Goal: Information Seeking & Learning: Check status

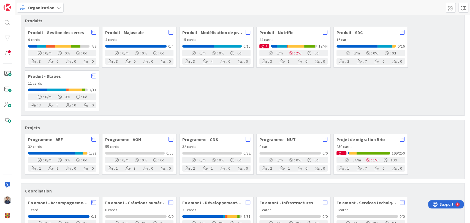
scroll to position [83, 0]
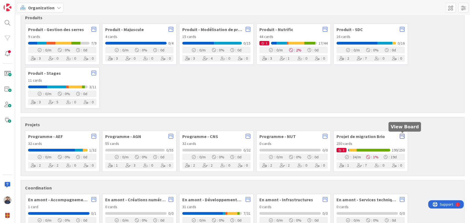
click at [402, 137] on icon at bounding box center [402, 137] width 5 height 6
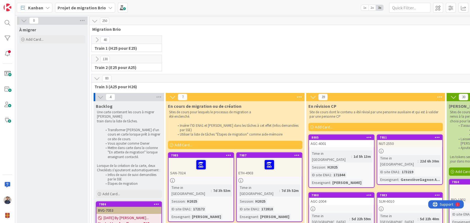
click at [84, 9] on b "Projet de migration Brio" at bounding box center [82, 8] width 48 height 6
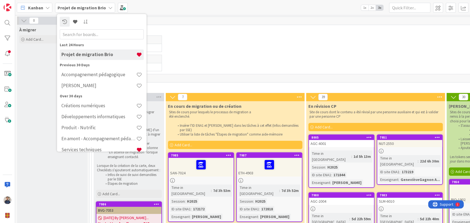
click at [45, 7] on icon at bounding box center [47, 8] width 4 height 4
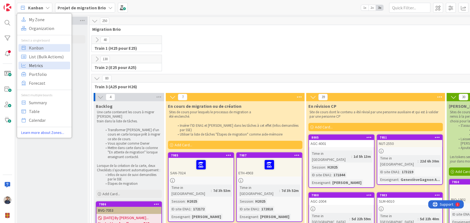
click at [46, 64] on span "Metrics" at bounding box center [49, 65] width 40 height 8
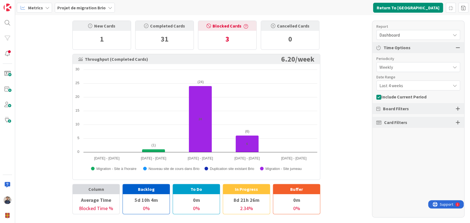
click at [407, 36] on span "Dashboard" at bounding box center [413, 35] width 68 height 8
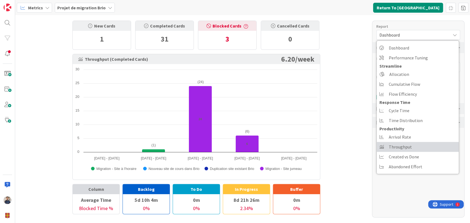
click at [406, 147] on span "Throughput" at bounding box center [400, 147] width 23 height 8
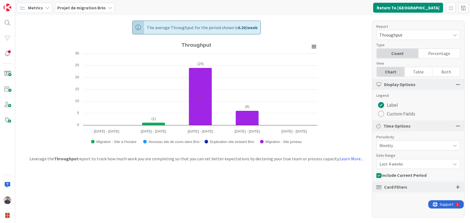
click at [412, 165] on span "Last 4 weeks" at bounding box center [413, 164] width 68 height 8
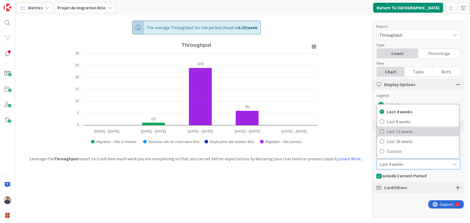
click at [414, 130] on span "Last 13 weeks" at bounding box center [421, 131] width 69 height 8
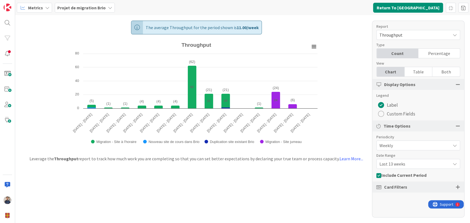
click at [407, 32] on span "Throughput" at bounding box center [413, 35] width 68 height 8
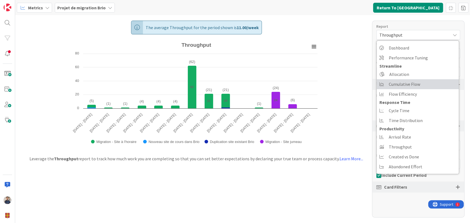
click at [403, 84] on span "Cumulative Flow" at bounding box center [404, 84] width 31 height 8
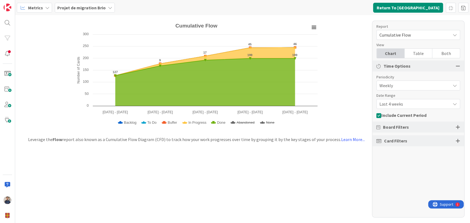
click at [401, 105] on span "Last 4 weeks" at bounding box center [413, 104] width 68 height 8
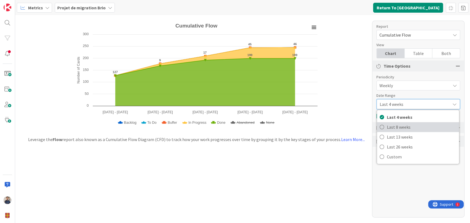
click at [403, 129] on span "Last 8 weeks" at bounding box center [421, 127] width 69 height 8
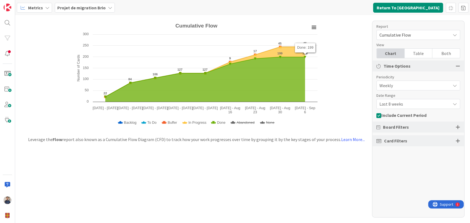
click at [411, 34] on span "Cumulative Flow" at bounding box center [413, 35] width 68 height 8
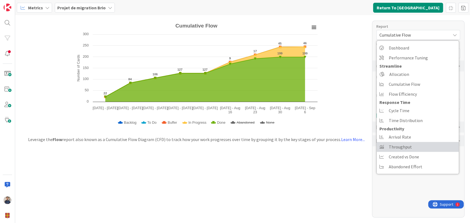
click at [409, 148] on span "Throughput" at bounding box center [400, 147] width 23 height 8
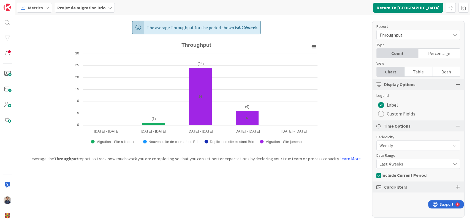
click at [406, 163] on span "Last 4 weeks" at bounding box center [413, 164] width 68 height 8
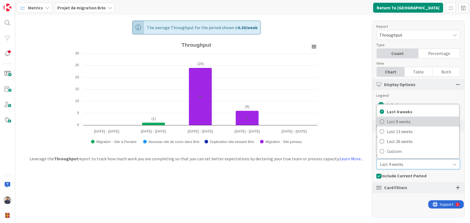
click at [411, 123] on span "Last 8 weeks" at bounding box center [421, 121] width 69 height 8
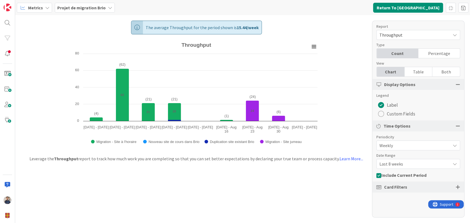
click at [408, 166] on span "Last 8 weeks" at bounding box center [413, 164] width 68 height 8
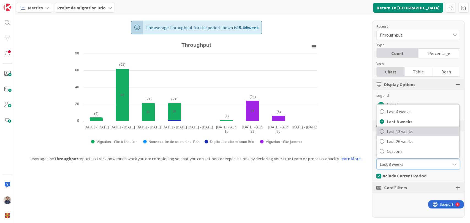
click at [406, 133] on span "Last 13 weeks" at bounding box center [421, 131] width 69 height 8
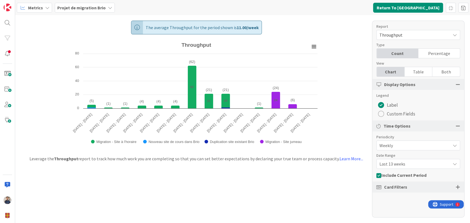
click at [409, 162] on span "Last 13 weeks" at bounding box center [413, 164] width 68 height 8
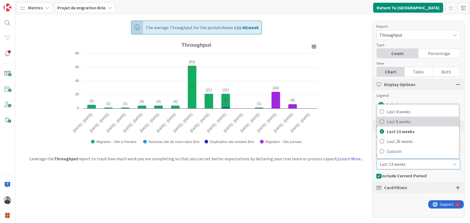
click at [409, 121] on span "Last 8 weeks" at bounding box center [421, 121] width 69 height 8
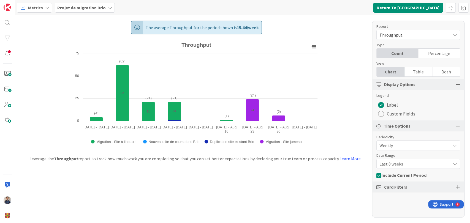
click at [405, 163] on span "Last 8 weeks" at bounding box center [413, 164] width 68 height 8
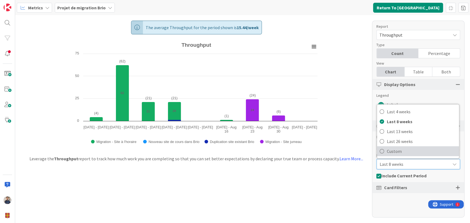
click at [407, 155] on span "Custom" at bounding box center [421, 151] width 69 height 8
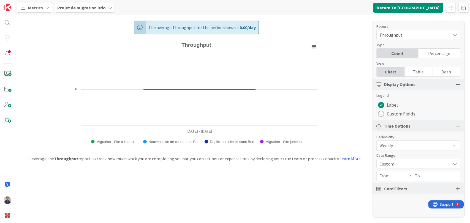
click at [386, 177] on input "From" at bounding box center [392, 175] width 26 height 9
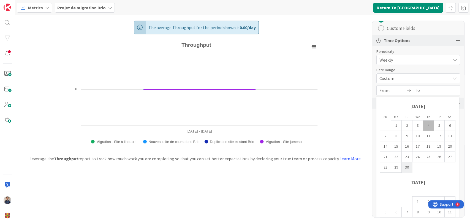
scroll to position [109, 0]
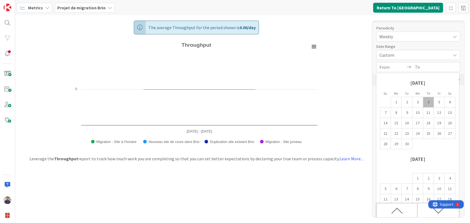
click at [398, 209] on icon "Move backward to switch to the previous month." at bounding box center [396, 211] width 11 height 6
click at [396, 135] on td "23" at bounding box center [396, 134] width 11 height 10
type input "[DATE]"
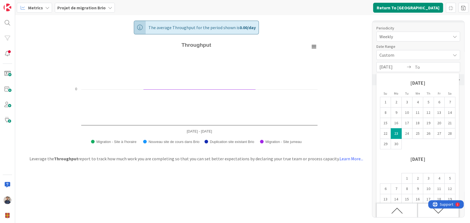
click at [426, 212] on div "Move forward to switch to the next month." at bounding box center [437, 210] width 41 height 14
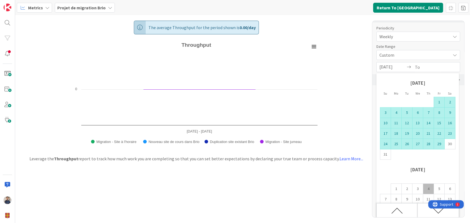
click at [439, 146] on td "29" at bounding box center [439, 144] width 11 height 10
type input "[DATE]"
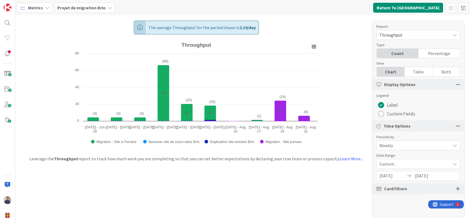
scroll to position [0, 0]
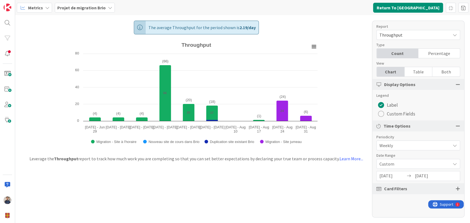
click at [397, 164] on span "Custom" at bounding box center [413, 164] width 68 height 8
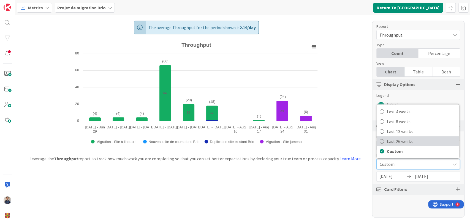
click at [403, 140] on span "Last 26 weeks" at bounding box center [421, 141] width 69 height 8
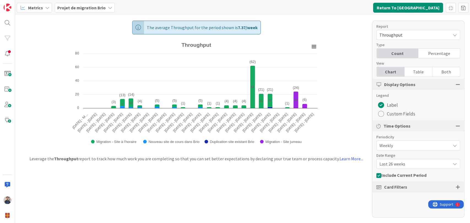
click at [400, 164] on span "Last 26 weeks" at bounding box center [413, 164] width 68 height 8
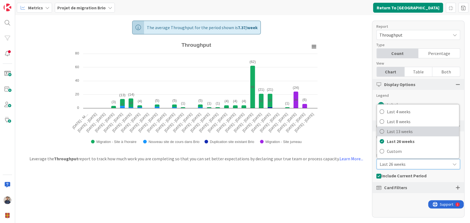
click at [402, 133] on span "Last 13 weeks" at bounding box center [421, 131] width 69 height 8
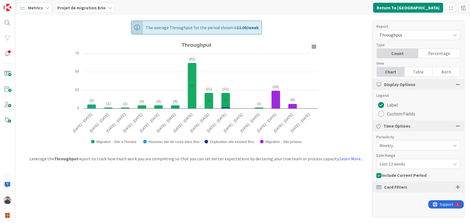
click at [399, 164] on span "Last 13 weeks" at bounding box center [413, 164] width 68 height 8
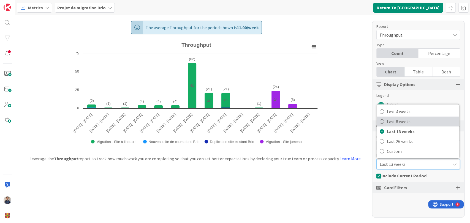
click at [405, 120] on span "Last 8 weeks" at bounding box center [421, 121] width 69 height 8
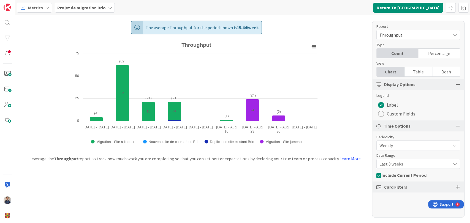
click at [401, 163] on span "Last 8 weeks" at bounding box center [413, 164] width 68 height 8
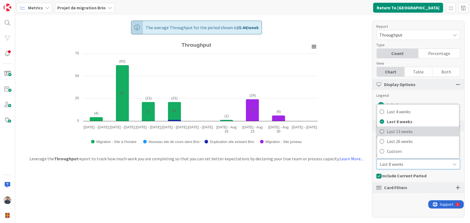
click at [409, 136] on link "Last 13 weeks" at bounding box center [418, 132] width 82 height 10
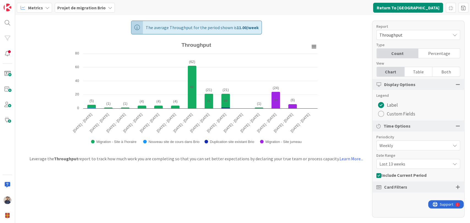
click at [399, 167] on span "Last 13 weeks" at bounding box center [413, 164] width 68 height 8
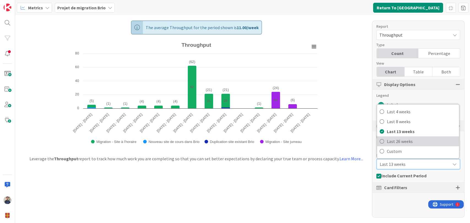
click at [414, 142] on span "Last 26 weeks" at bounding box center [421, 141] width 69 height 8
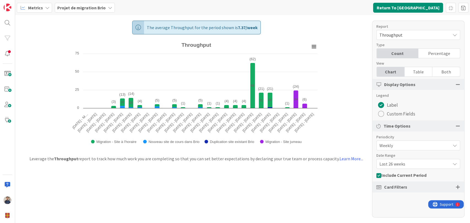
click at [403, 34] on span "Throughput" at bounding box center [413, 35] width 68 height 8
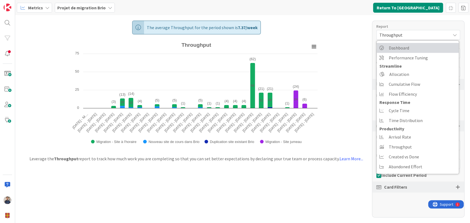
click at [389, 50] on span "Dashboard" at bounding box center [399, 48] width 20 height 8
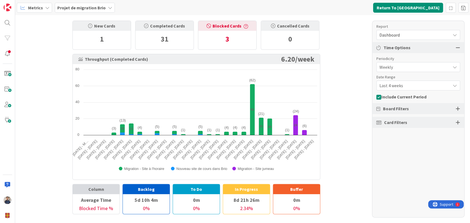
click at [409, 85] on span "Last 4 weeks" at bounding box center [413, 86] width 68 height 8
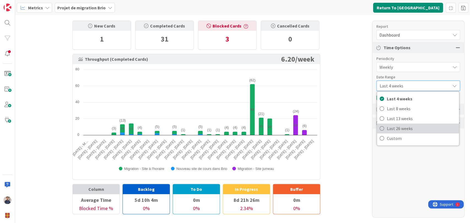
click at [410, 129] on span "Last 26 weeks" at bounding box center [421, 128] width 69 height 8
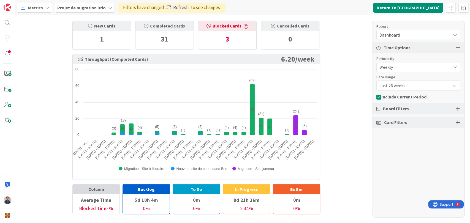
click at [170, 6] on link "Refresh" at bounding box center [177, 7] width 22 height 7
